Goal: Task Accomplishment & Management: Manage account settings

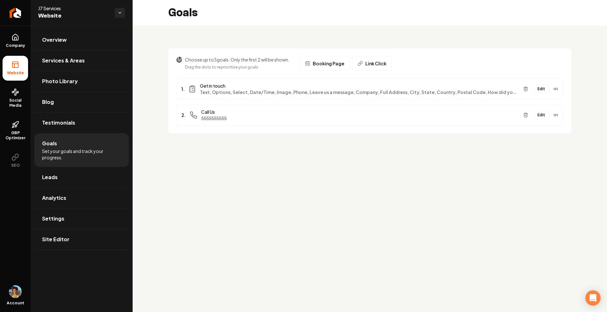
click at [540, 86] on button "Edit" at bounding box center [541, 89] width 16 height 8
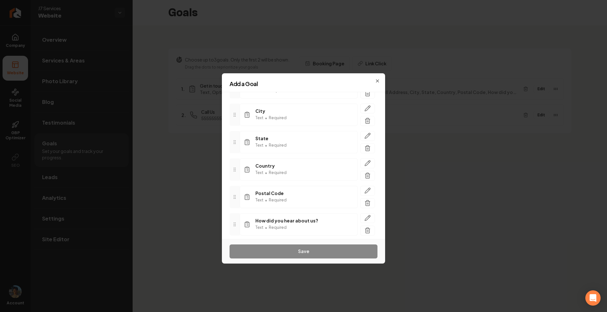
scroll to position [326, 0]
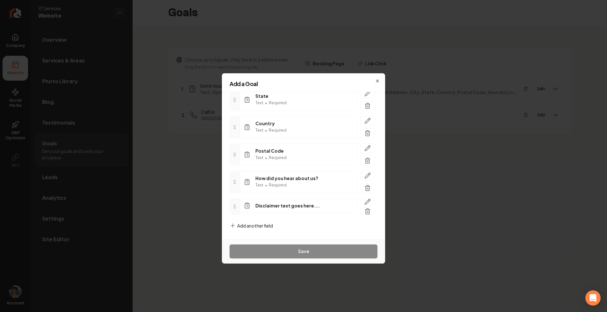
click at [377, 82] on h2 "Add a Goal" at bounding box center [303, 84] width 148 height 6
click at [376, 78] on icon "button" at bounding box center [377, 80] width 5 height 5
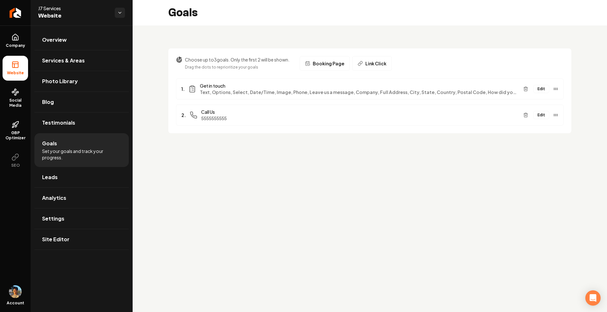
click at [545, 88] on button "Edit" at bounding box center [541, 89] width 16 height 8
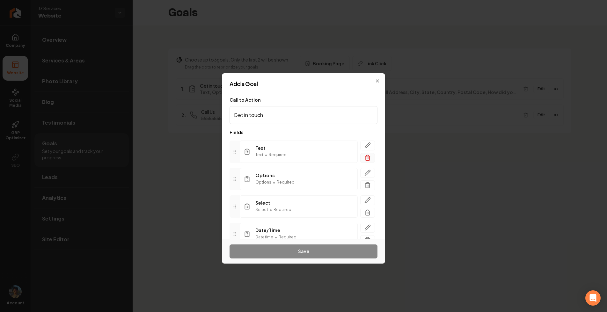
click at [368, 157] on icon "button" at bounding box center [367, 158] width 6 height 6
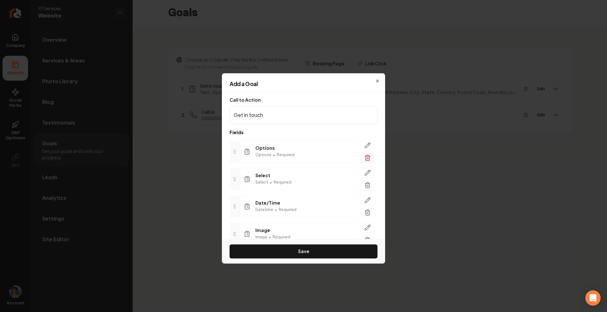
click at [368, 156] on icon "button" at bounding box center [367, 158] width 6 height 6
click at [370, 155] on icon "button" at bounding box center [367, 158] width 6 height 6
click at [368, 160] on icon "button" at bounding box center [367, 158] width 4 height 4
click at [367, 159] on line "button" at bounding box center [367, 158] width 0 height 2
click at [366, 159] on icon "button" at bounding box center [367, 158] width 6 height 6
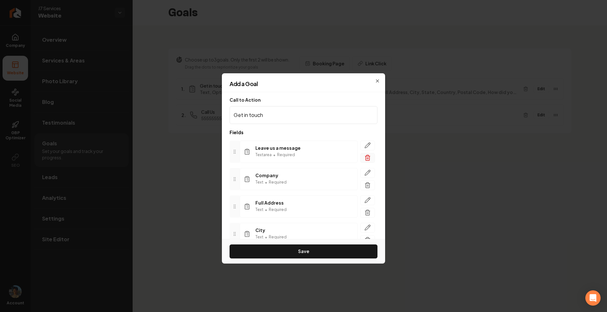
click at [369, 159] on icon "button" at bounding box center [367, 158] width 4 height 4
click at [370, 158] on icon "button" at bounding box center [367, 158] width 6 height 6
click at [371, 161] on button "button" at bounding box center [367, 158] width 15 height 10
click at [369, 158] on icon "button" at bounding box center [367, 158] width 6 height 6
click at [369, 163] on div "State Text • Required Country Text • Required Postal Code Text • Required How d…" at bounding box center [303, 203] width 148 height 136
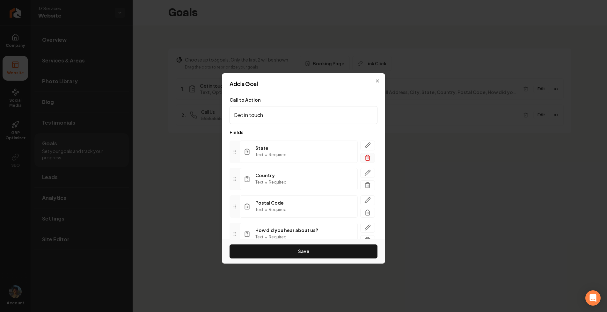
click at [369, 155] on icon "button" at bounding box center [367, 158] width 6 height 6
click at [367, 158] on icon "button" at bounding box center [367, 158] width 6 height 6
click at [369, 157] on icon "button" at bounding box center [367, 158] width 6 height 6
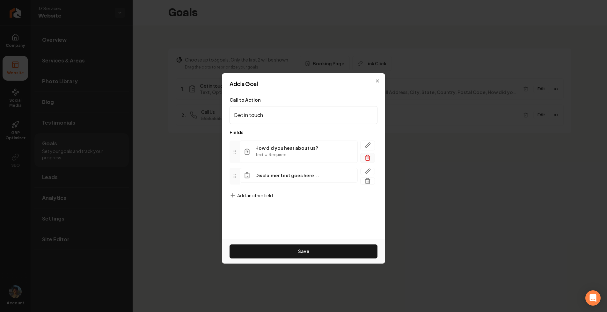
click at [368, 157] on icon "button" at bounding box center [367, 158] width 6 height 6
click at [370, 154] on icon "button" at bounding box center [367, 153] width 6 height 6
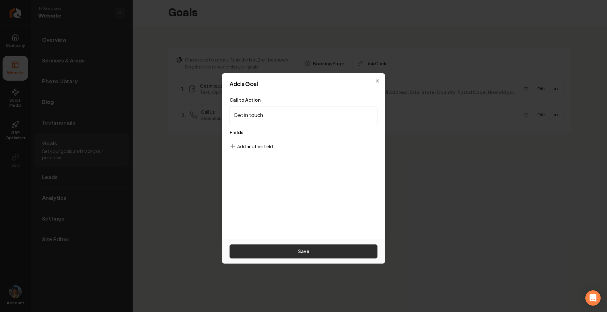
click at [321, 249] on button "Save" at bounding box center [303, 251] width 148 height 14
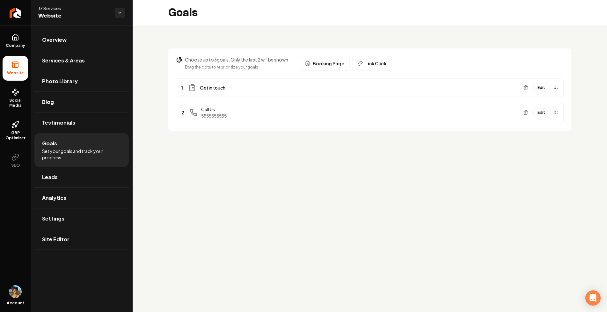
click at [541, 86] on button "Edit" at bounding box center [541, 87] width 16 height 8
click at [539, 111] on button "Edit" at bounding box center [541, 112] width 16 height 8
click at [537, 92] on div "Edit" at bounding box center [539, 88] width 38 height 10
click at [540, 89] on button "Edit" at bounding box center [541, 87] width 16 height 8
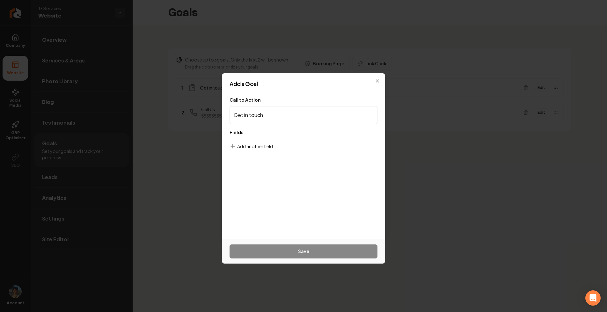
click at [354, 164] on form "Call to Action Get in touch Fields To pick up a draggable item, press the space…" at bounding box center [303, 164] width 148 height 135
click at [315, 144] on form "Call to Action Get in touch Fields To pick up a draggable item, press the space…" at bounding box center [303, 164] width 148 height 135
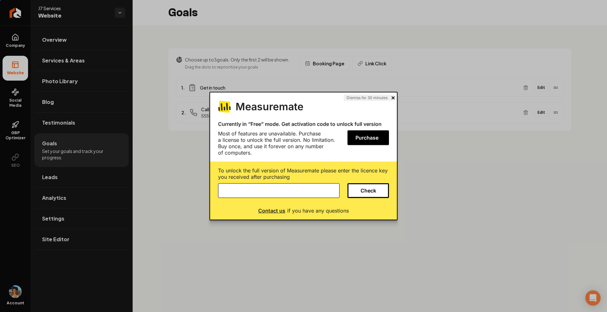
click at [392, 96] on button at bounding box center [392, 98] width 3 height 6
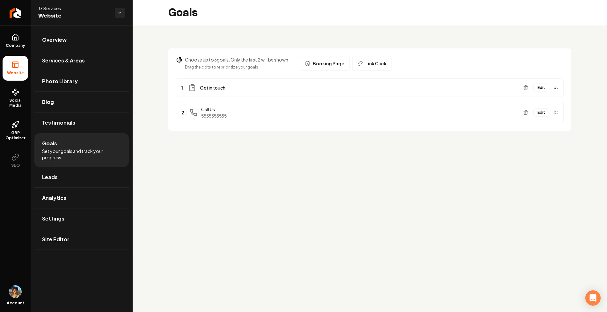
click at [545, 84] on button "Edit" at bounding box center [541, 87] width 16 height 8
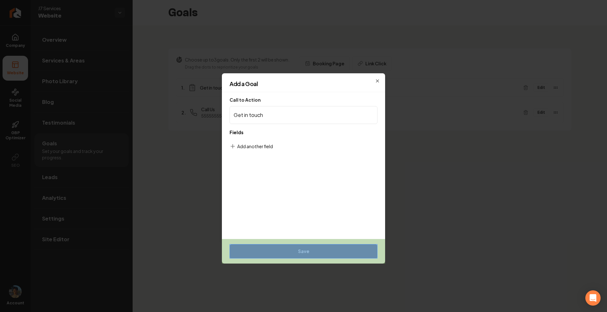
click at [339, 249] on div "Save" at bounding box center [303, 251] width 163 height 25
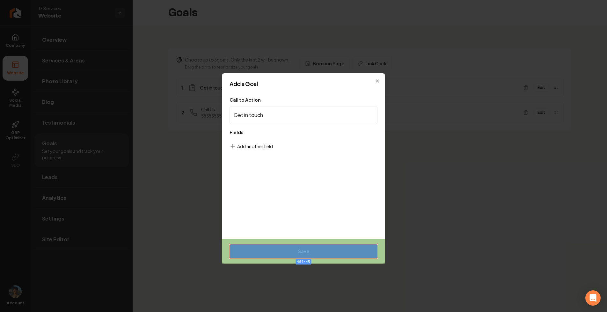
click at [357, 252] on div "Save" at bounding box center [303, 251] width 163 height 25
click at [346, 250] on div "Save" at bounding box center [303, 251] width 163 height 25
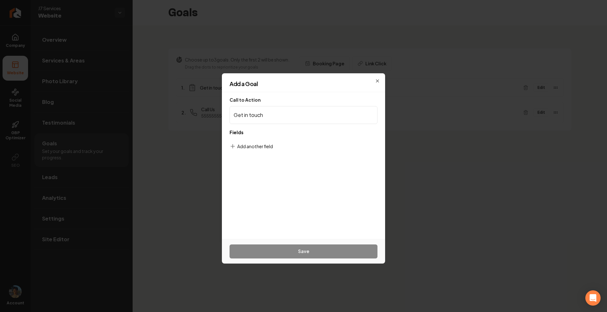
click at [377, 76] on div "Add a Goal Call to Action Get in touch Fields To pick up a draggable item, pres…" at bounding box center [303, 156] width 163 height 166
click at [377, 78] on icon "button" at bounding box center [377, 80] width 5 height 5
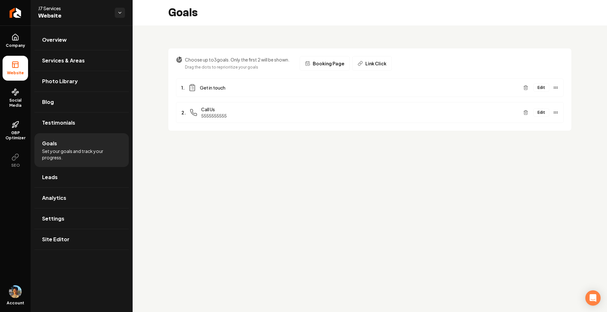
click at [539, 86] on button "Edit" at bounding box center [541, 87] width 16 height 8
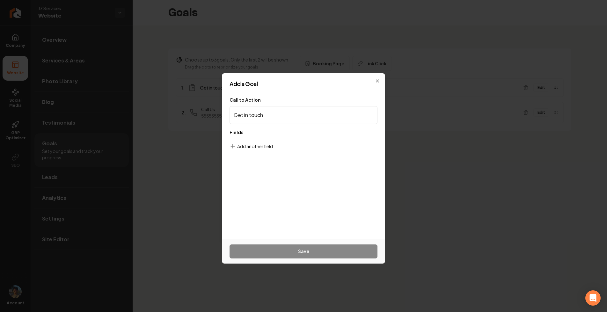
click at [263, 145] on span "Add another field" at bounding box center [255, 146] width 36 height 6
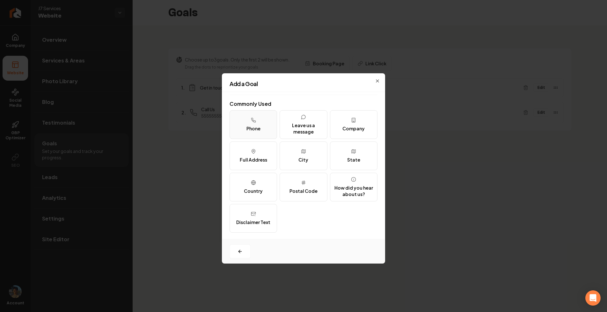
scroll to position [0, 0]
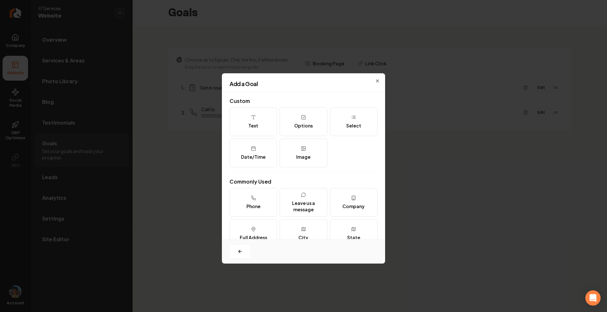
click at [262, 137] on div "Text Options Select Date/Time Image" at bounding box center [303, 137] width 148 height 60
click at [266, 118] on button "Text" at bounding box center [252, 121] width 47 height 29
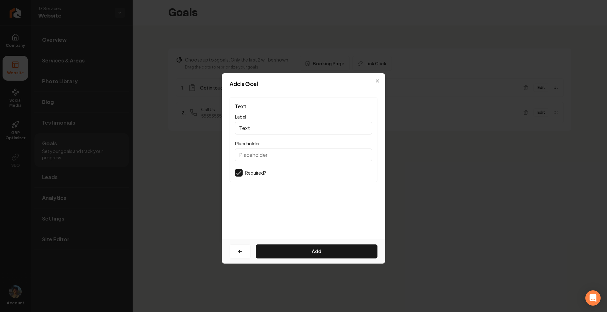
click at [336, 96] on div "Text Label Text Placeholder Required? Add" at bounding box center [303, 165] width 163 height 147
drag, startPoint x: 242, startPoint y: 110, endPoint x: 257, endPoint y: 113, distance: 15.1
click at [249, 111] on div "Text Label Text Placeholder Required?" at bounding box center [303, 139] width 148 height 85
click at [241, 110] on span "Text" at bounding box center [303, 107] width 137 height 8
click at [241, 249] on icon "button" at bounding box center [239, 251] width 5 height 5
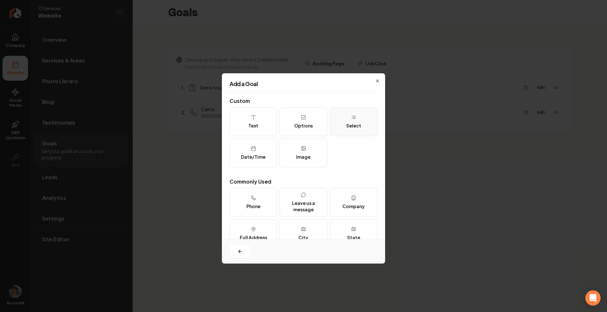
click at [351, 122] on div "Select" at bounding box center [353, 125] width 15 height 6
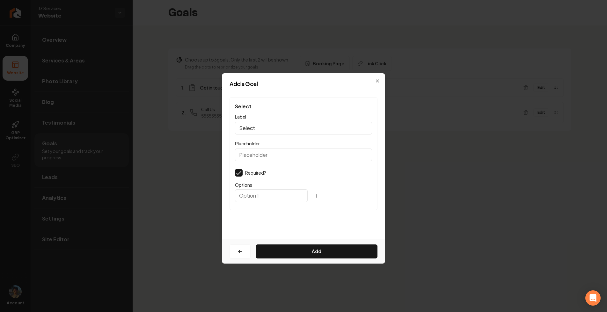
click at [310, 197] on button "button" at bounding box center [316, 196] width 13 height 11
click at [323, 211] on icon "button" at bounding box center [325, 212] width 5 height 5
click at [302, 251] on button "Add" at bounding box center [317, 251] width 122 height 14
type input "a"
click at [265, 215] on input "text" at bounding box center [271, 212] width 73 height 13
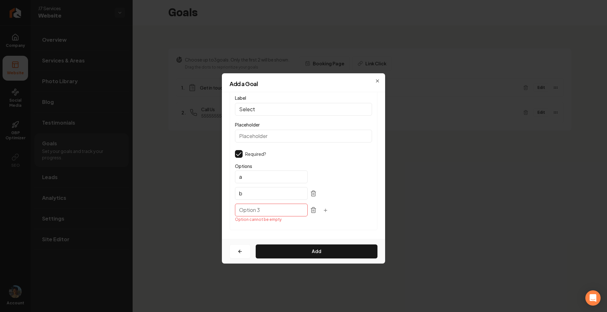
scroll to position [21, 0]
type input "b"
click at [261, 209] on input "text" at bounding box center [271, 207] width 73 height 13
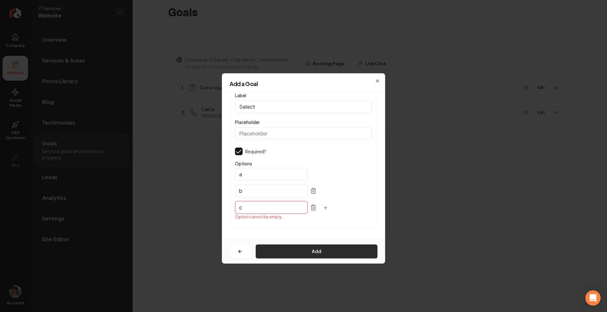
scroll to position [16, 0]
type input "c"
click at [299, 251] on button "Add" at bounding box center [317, 251] width 122 height 14
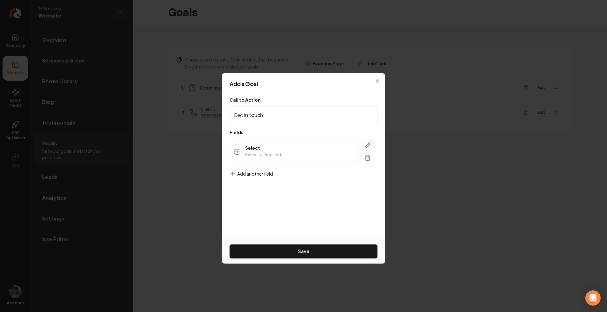
scroll to position [0, 0]
click at [262, 169] on form "Call to Action Get in touch Fields Select Select • Required To pick up a dragga…" at bounding box center [303, 164] width 148 height 135
click at [257, 177] on div "Add another field" at bounding box center [250, 178] width 43 height 17
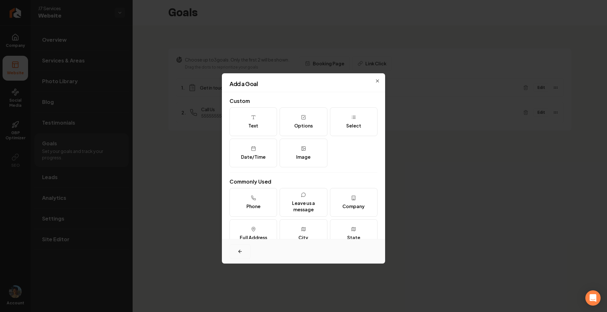
click at [242, 248] on button "button" at bounding box center [239, 251] width 21 height 14
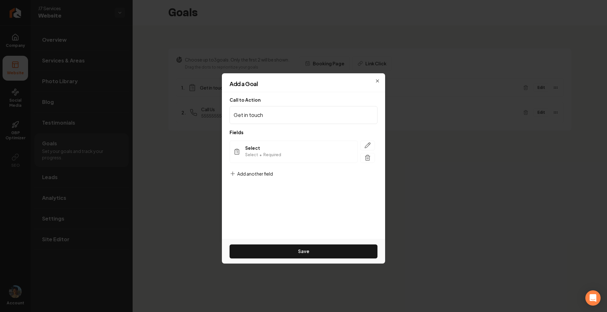
click at [257, 173] on span "Add another field" at bounding box center [255, 173] width 36 height 6
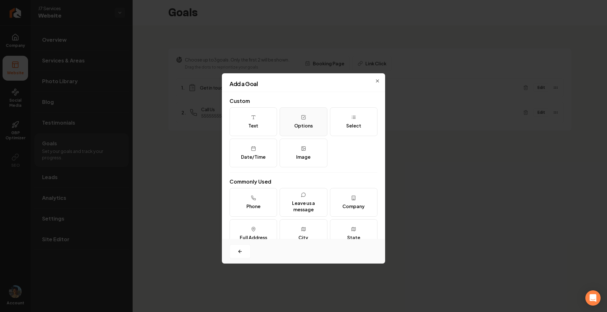
click at [302, 125] on div "Options" at bounding box center [303, 125] width 18 height 6
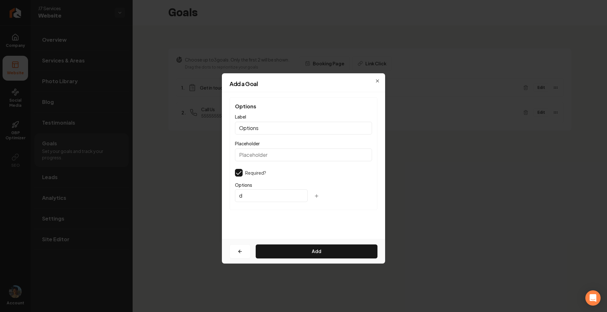
type input "d"
click at [314, 196] on icon "button" at bounding box center [316, 195] width 5 height 5
type input "e"
click at [319, 209] on button "button" at bounding box center [325, 212] width 13 height 11
type input "g"
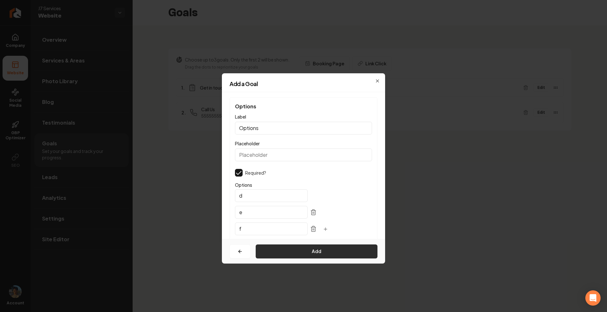
type input "f"
click at [336, 248] on button "Add" at bounding box center [317, 251] width 122 height 14
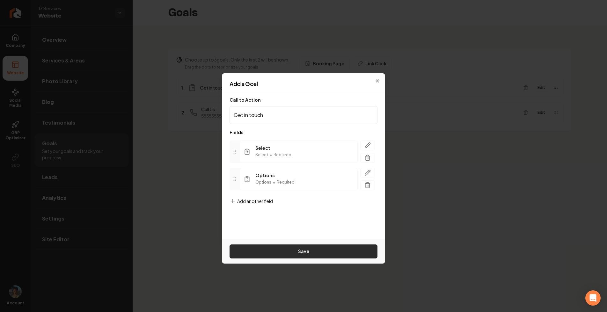
click at [303, 251] on button "Save" at bounding box center [303, 251] width 148 height 14
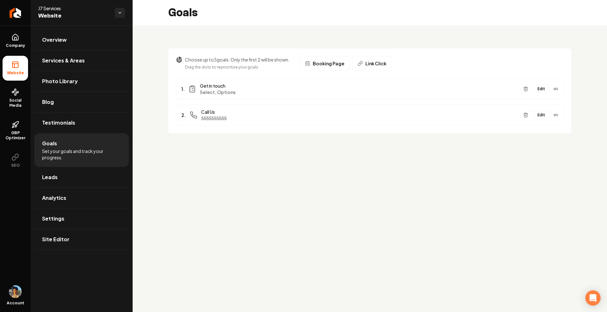
click at [543, 90] on button "Edit" at bounding box center [541, 89] width 16 height 8
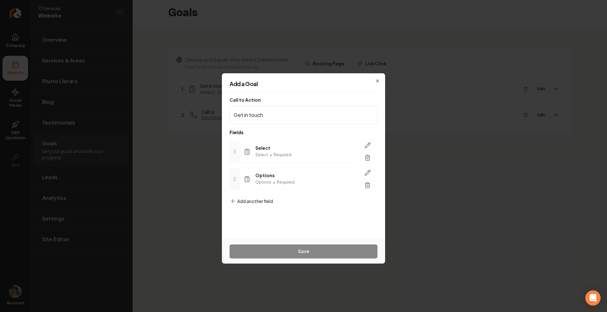
click at [543, 90] on div at bounding box center [303, 156] width 607 height 312
click at [267, 199] on span "Add another field" at bounding box center [255, 201] width 36 height 6
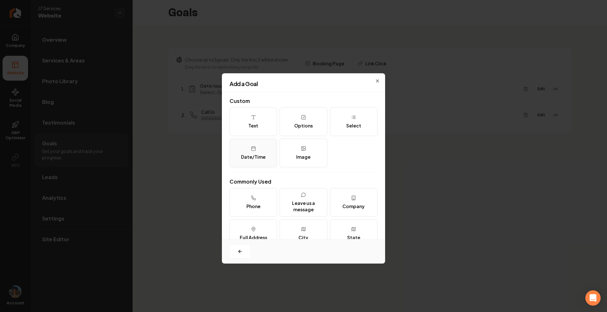
click at [254, 155] on div "Date/Time" at bounding box center [253, 157] width 25 height 6
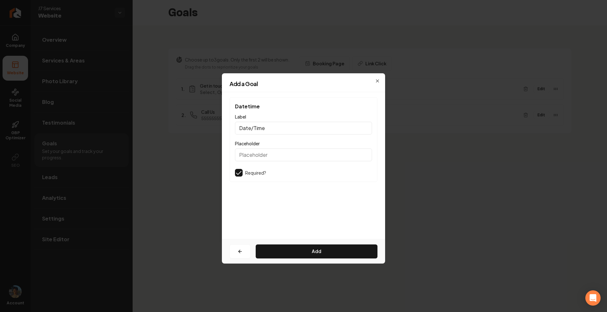
click at [238, 171] on button "button" at bounding box center [239, 173] width 8 height 8
click at [279, 250] on button "Add" at bounding box center [317, 251] width 122 height 14
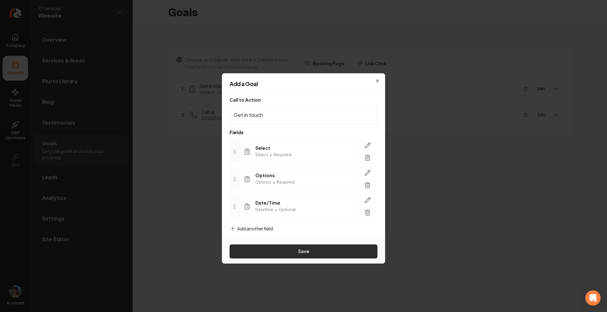
click at [322, 255] on button "Save" at bounding box center [303, 251] width 148 height 14
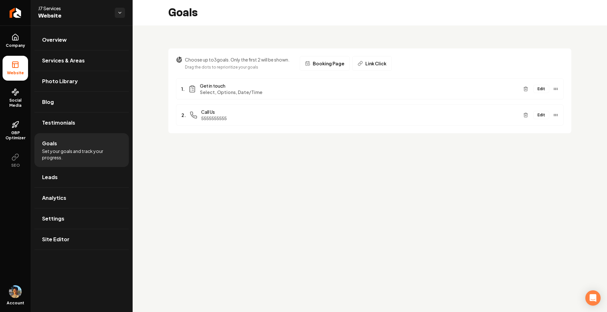
click at [538, 90] on button "Edit" at bounding box center [541, 89] width 16 height 8
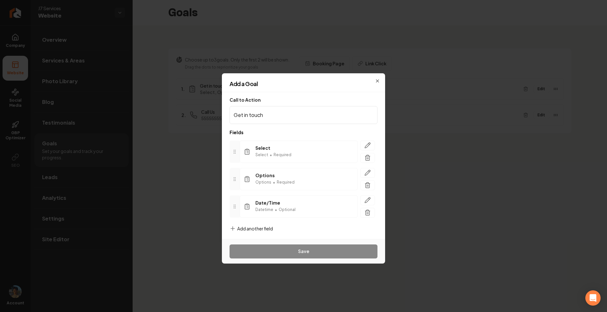
click at [253, 228] on span "Add another field" at bounding box center [255, 228] width 36 height 6
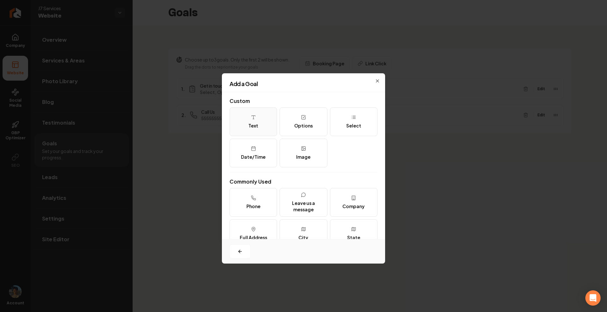
click at [262, 127] on button "Text" at bounding box center [252, 121] width 47 height 29
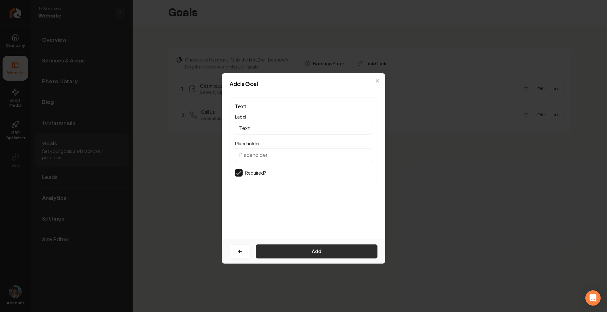
click at [291, 249] on button "Add" at bounding box center [317, 251] width 122 height 14
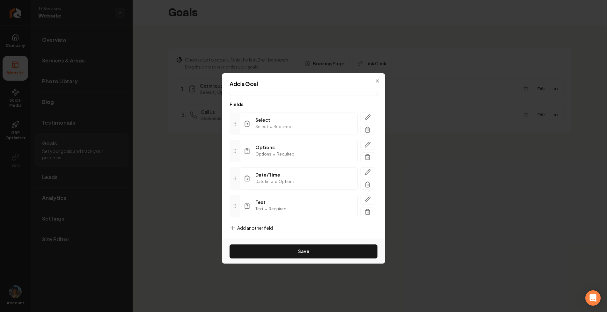
scroll to position [30, 0]
click at [366, 195] on icon "button" at bounding box center [367, 197] width 6 height 6
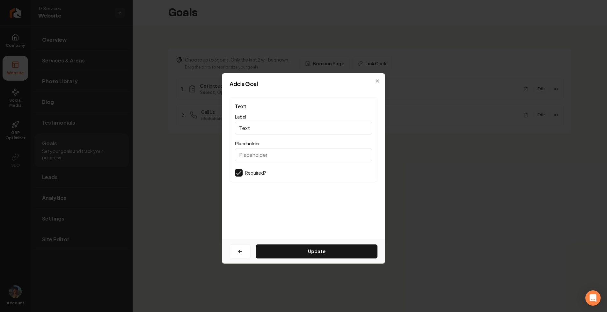
click at [267, 159] on input "Placeholder" at bounding box center [303, 154] width 137 height 13
type input "random"
click at [266, 132] on input "Text" at bounding box center [303, 128] width 137 height 13
type input "test"
click at [296, 254] on button "Update" at bounding box center [317, 251] width 122 height 14
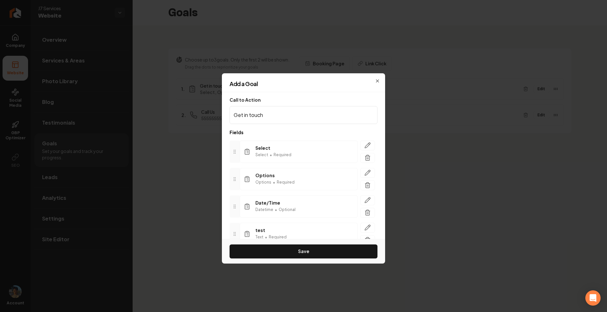
scroll to position [30, 0]
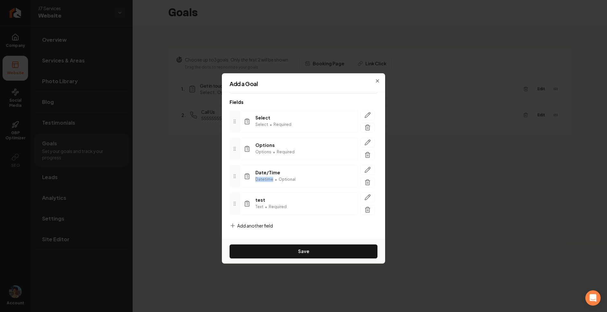
drag, startPoint x: 256, startPoint y: 179, endPoint x: 272, endPoint y: 179, distance: 16.6
click at [272, 179] on div "Datetime • Optional" at bounding box center [275, 180] width 40 height 8
click at [268, 127] on div "Select • Required" at bounding box center [273, 125] width 36 height 8
drag, startPoint x: 256, startPoint y: 199, endPoint x: 276, endPoint y: 199, distance: 20.4
click at [276, 199] on span "test" at bounding box center [270, 200] width 31 height 6
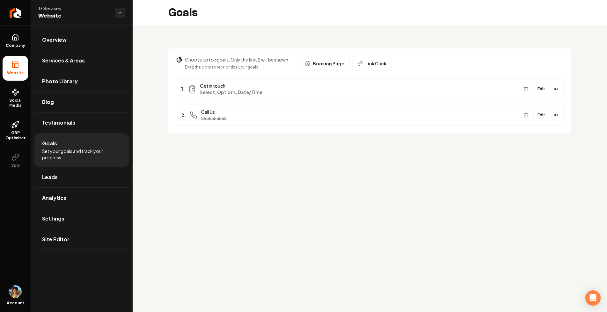
click at [540, 86] on button "Edit" at bounding box center [541, 89] width 16 height 8
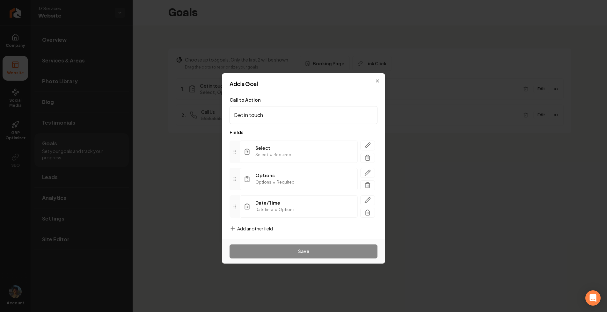
scroll to position [3, 0]
click at [249, 227] on span "Add another field" at bounding box center [255, 225] width 36 height 6
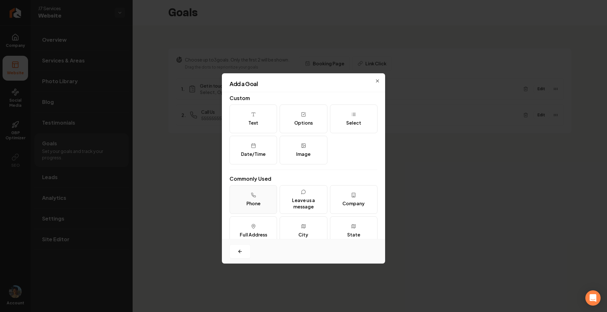
click at [251, 202] on div "Phone" at bounding box center [253, 203] width 14 height 6
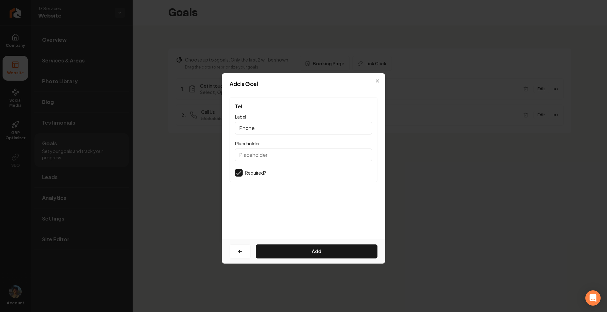
scroll to position [0, 0]
click at [256, 127] on input "Phone" at bounding box center [303, 128] width 137 height 13
click at [258, 153] on input "Placeholder" at bounding box center [303, 154] width 137 height 13
type input "aed"
click at [270, 130] on input "Phone" at bounding box center [303, 128] width 137 height 13
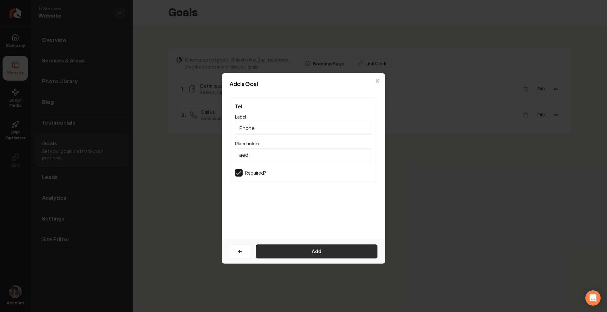
click at [307, 251] on button "Add" at bounding box center [317, 251] width 122 height 14
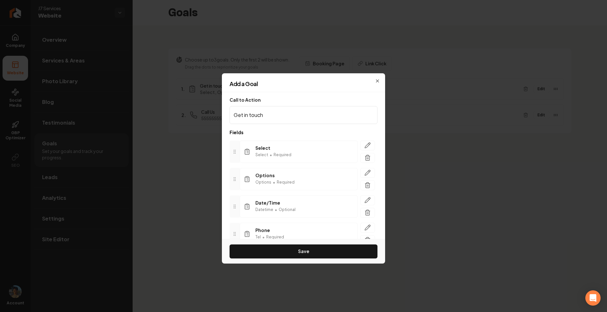
scroll to position [30, 0]
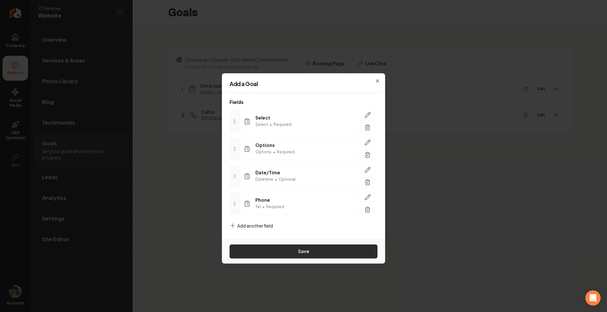
click at [294, 250] on button "Save" at bounding box center [303, 251] width 148 height 14
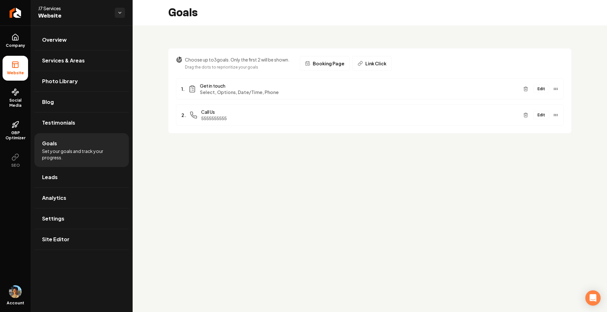
click at [537, 87] on button "Edit" at bounding box center [541, 89] width 16 height 8
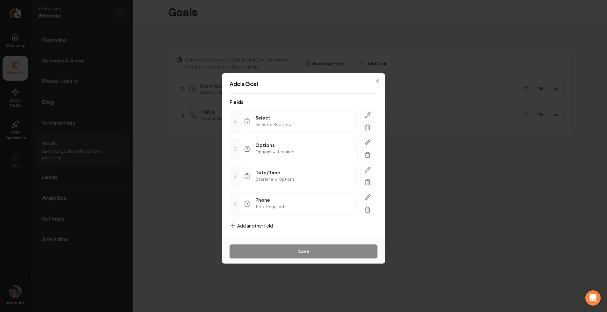
scroll to position [0, 0]
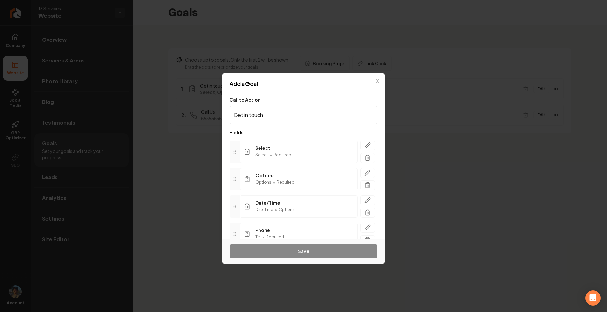
click at [349, 114] on input "Get in touch" at bounding box center [303, 115] width 148 height 18
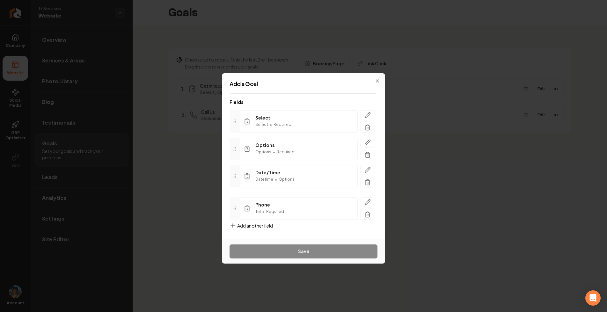
drag, startPoint x: 235, startPoint y: 202, endPoint x: 235, endPoint y: 213, distance: 10.9
click at [235, 211] on icon at bounding box center [234, 208] width 5 height 5
click at [266, 219] on div "Select Select • Required Options Options • Required Date/Time Datetime • Option…" at bounding box center [303, 162] width 148 height 115
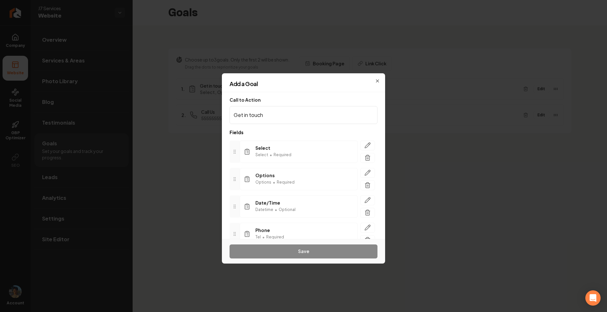
scroll to position [0, 0]
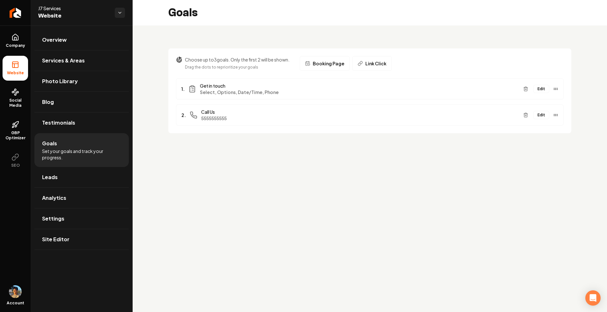
click at [545, 91] on button "Edit" at bounding box center [541, 89] width 16 height 8
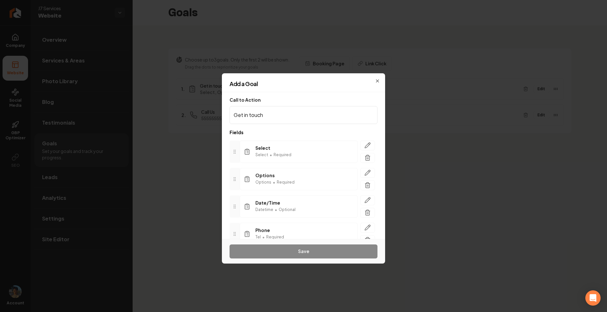
click at [348, 86] on h2 "Add a Goal" at bounding box center [303, 84] width 148 height 6
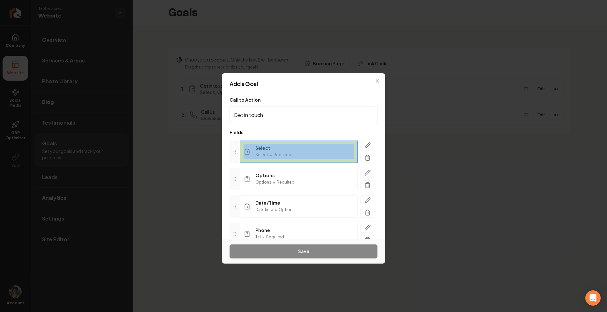
click at [355, 142] on div "Select Select • Required" at bounding box center [299, 152] width 118 height 22
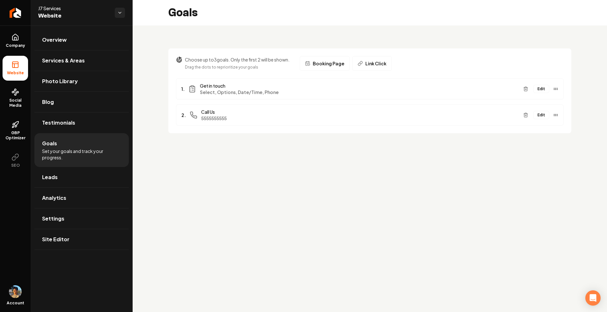
click at [543, 89] on button "Edit" at bounding box center [541, 89] width 16 height 8
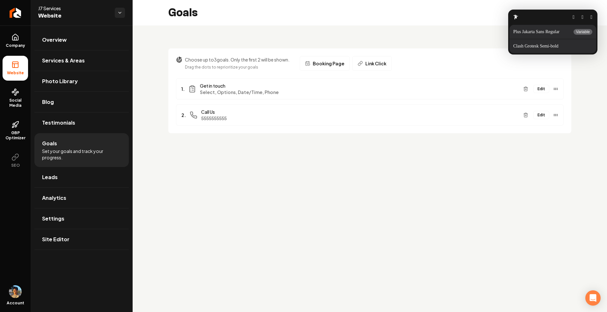
click at [590, 20] on button "button" at bounding box center [591, 17] width 2 height 5
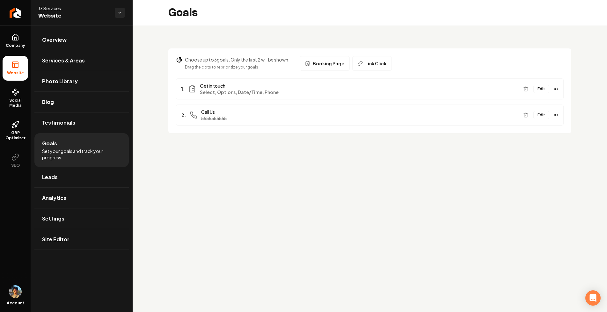
click at [546, 90] on button "Edit" at bounding box center [541, 89] width 16 height 8
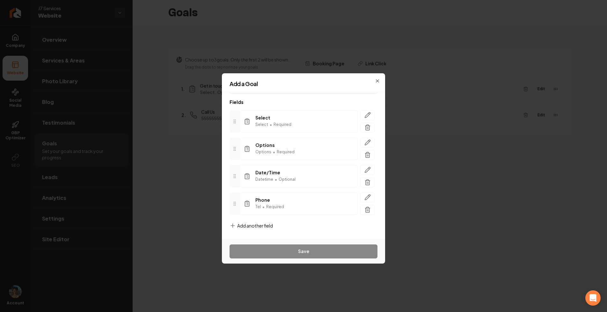
scroll to position [0, 0]
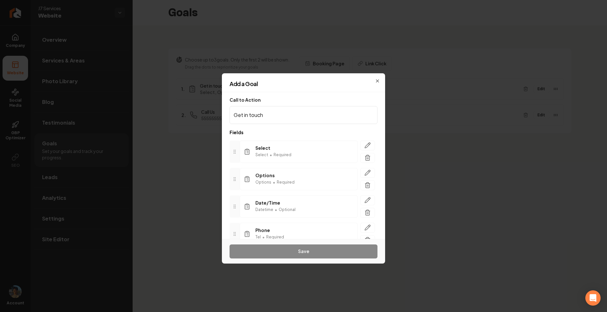
click at [300, 121] on input "Get in touch" at bounding box center [303, 115] width 148 height 18
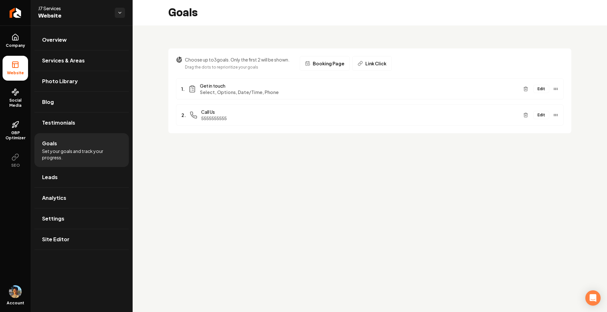
click at [215, 194] on main "Goals Choose up to 3 goals. Only the first 2 will be shown. Drag the dots to re…" at bounding box center [370, 156] width 474 height 312
click at [347, 164] on main "Goals Choose up to 3 goals. Only the first 2 will be shown. Drag the dots to re…" at bounding box center [370, 156] width 474 height 312
click at [543, 89] on button "Edit" at bounding box center [541, 89] width 16 height 8
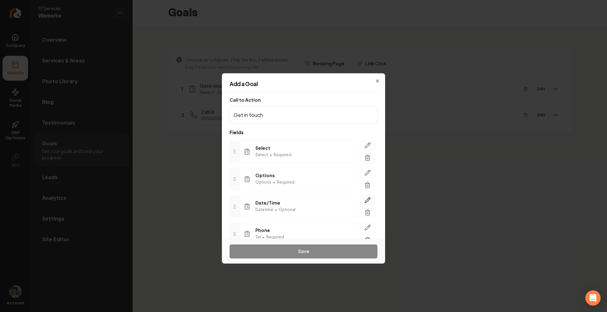
click at [372, 200] on button "button" at bounding box center [367, 200] width 15 height 10
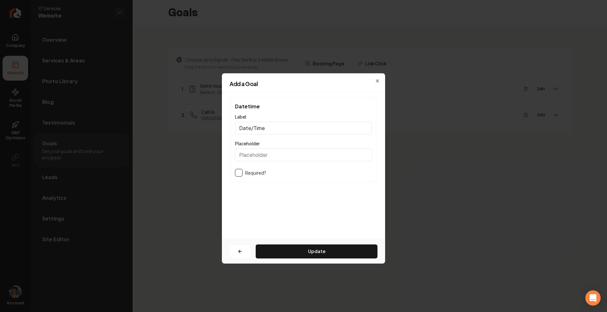
click at [261, 158] on input "Placeholder" at bounding box center [303, 154] width 137 height 13
type input "Radom"
click at [280, 248] on button "Update" at bounding box center [317, 251] width 122 height 14
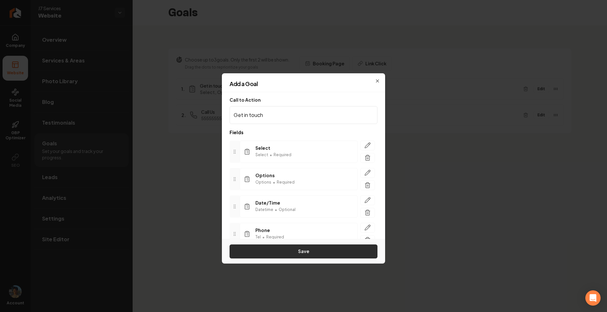
click at [294, 249] on button "Save" at bounding box center [303, 251] width 148 height 14
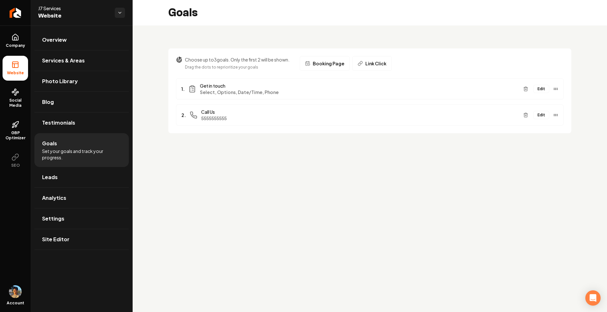
click at [545, 88] on button "Edit" at bounding box center [541, 89] width 16 height 8
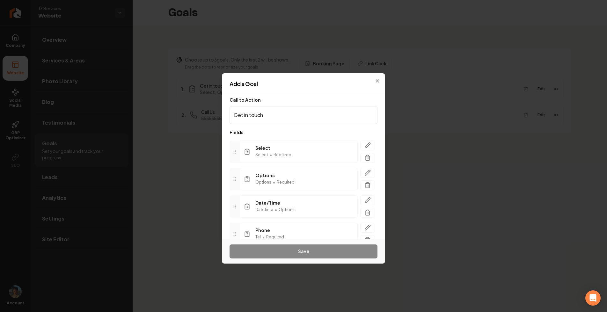
scroll to position [30, 0]
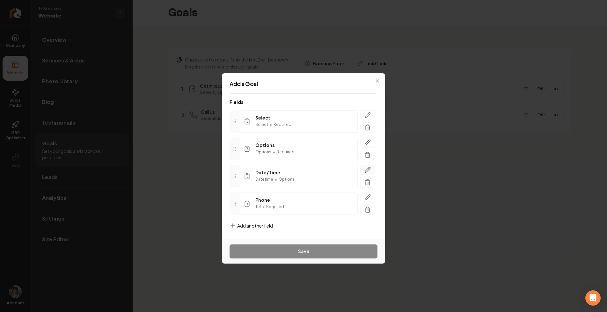
click at [368, 170] on icon "button" at bounding box center [367, 169] width 5 height 5
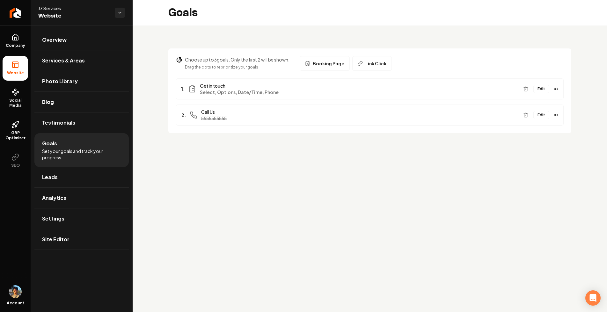
click at [543, 87] on button "Edit" at bounding box center [541, 89] width 16 height 8
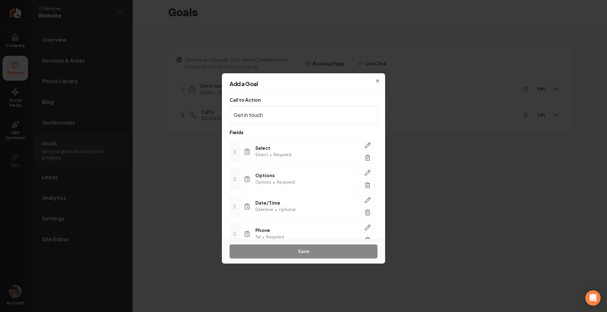
scroll to position [30, 0]
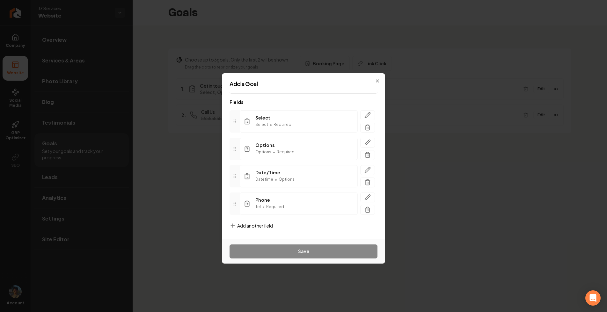
click at [259, 222] on div "Call to Action Get in touch Fields Select Select • Required Options Options • R…" at bounding box center [303, 165] width 163 height 147
click at [256, 224] on span "Add another field" at bounding box center [255, 225] width 36 height 6
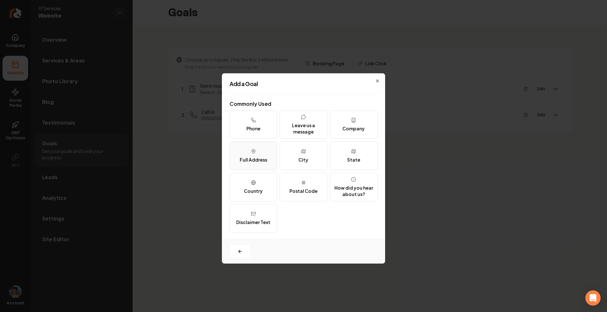
scroll to position [0, 0]
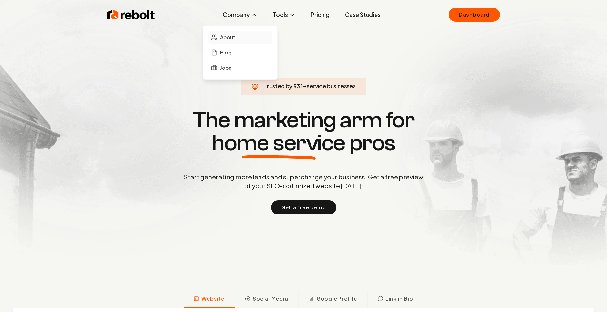
click at [233, 40] on span "About" at bounding box center [227, 37] width 15 height 8
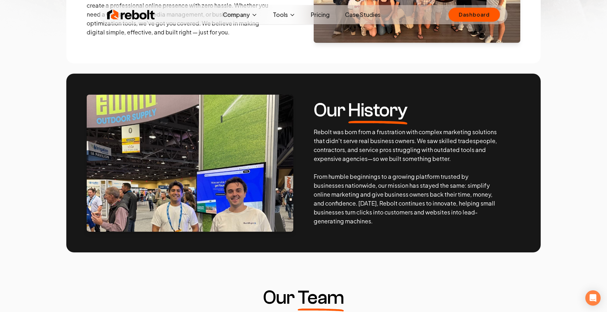
scroll to position [241, 0]
